Goal: Information Seeking & Learning: Learn about a topic

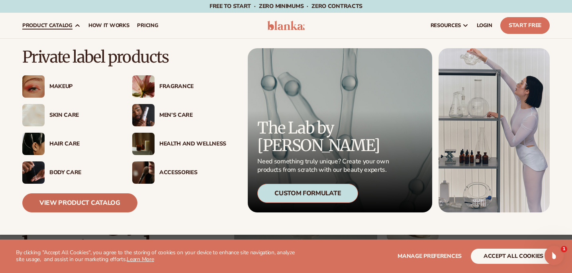
click at [76, 196] on link "View Product Catalog" at bounding box center [79, 202] width 115 height 19
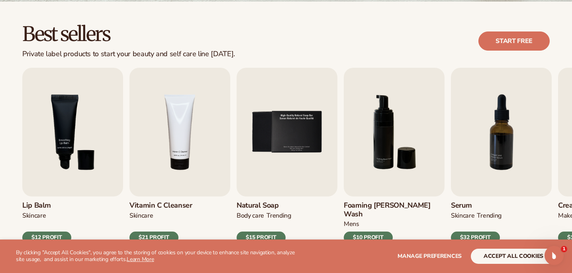
scroll to position [215, 0]
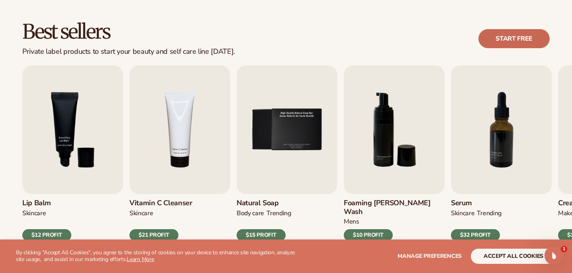
click at [521, 32] on link "Start free" at bounding box center [513, 38] width 71 height 19
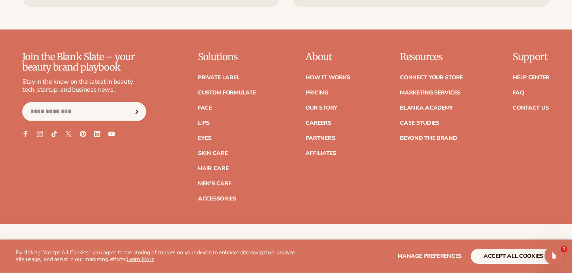
scroll to position [1404, 0]
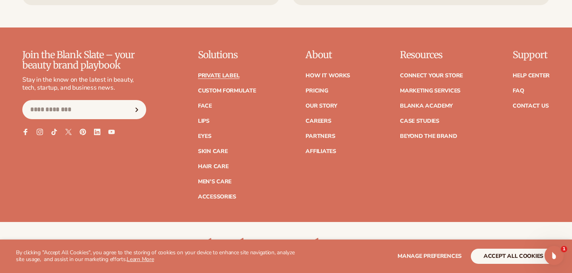
click at [225, 73] on link "Private label" at bounding box center [218, 76] width 41 height 6
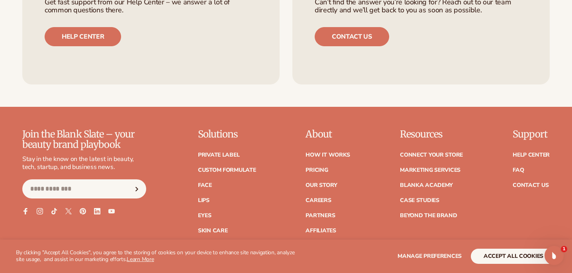
scroll to position [1352, 0]
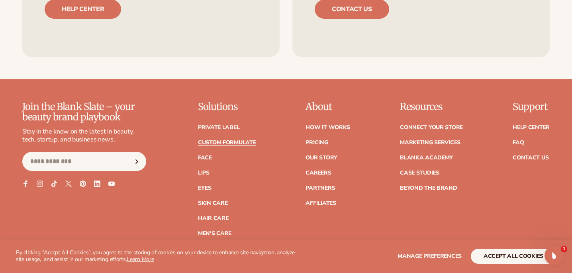
click at [227, 140] on link "Custom formulate" at bounding box center [227, 143] width 58 height 6
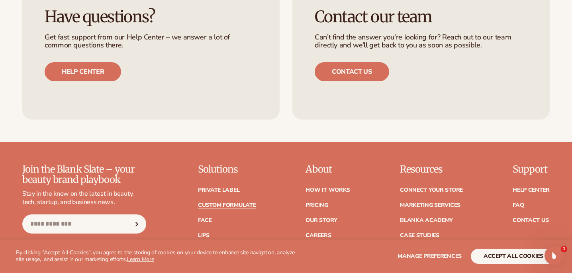
scroll to position [1134, 0]
